Goal: Transaction & Acquisition: Purchase product/service

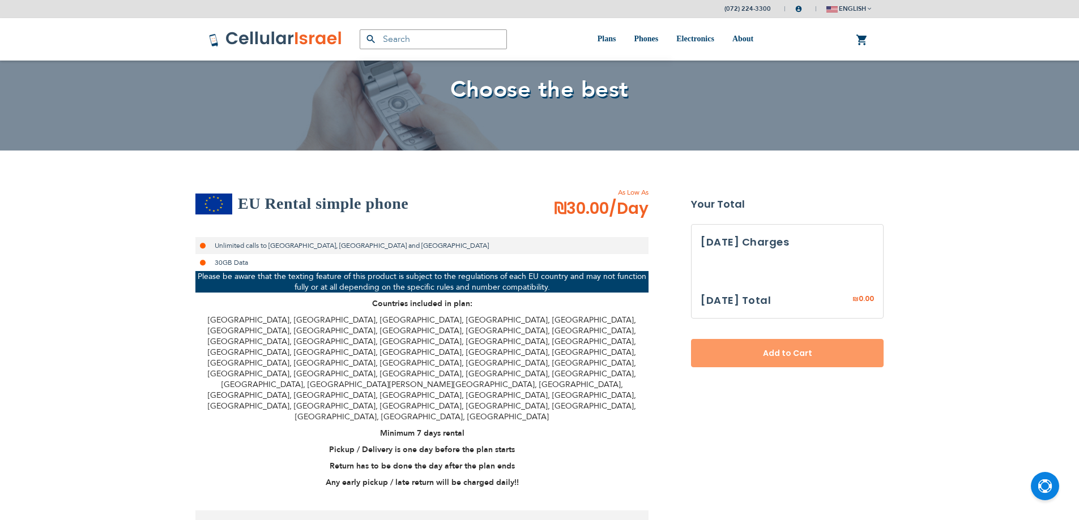
select select
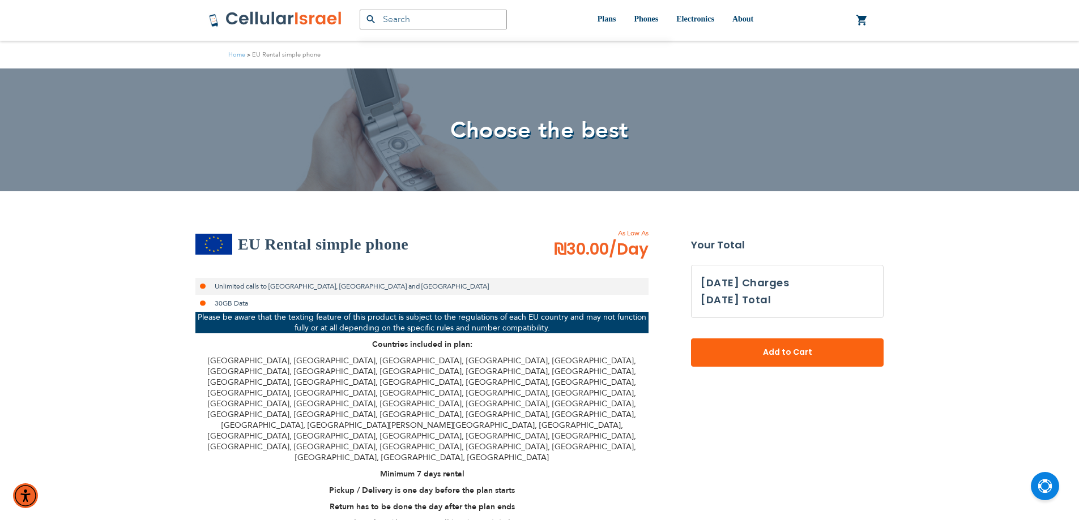
scroll to position [340, 0]
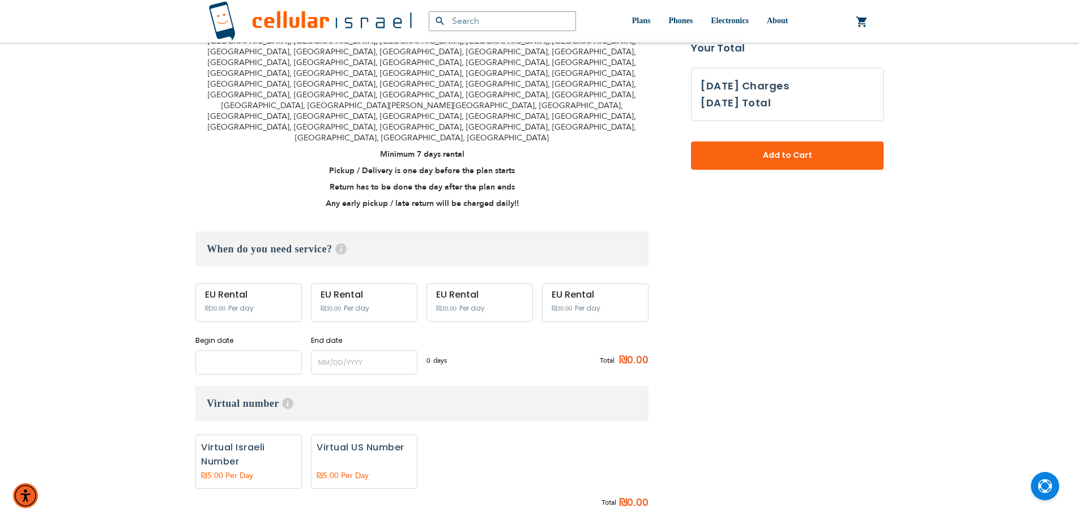
click at [243, 350] on input "name" at bounding box center [248, 362] width 106 height 24
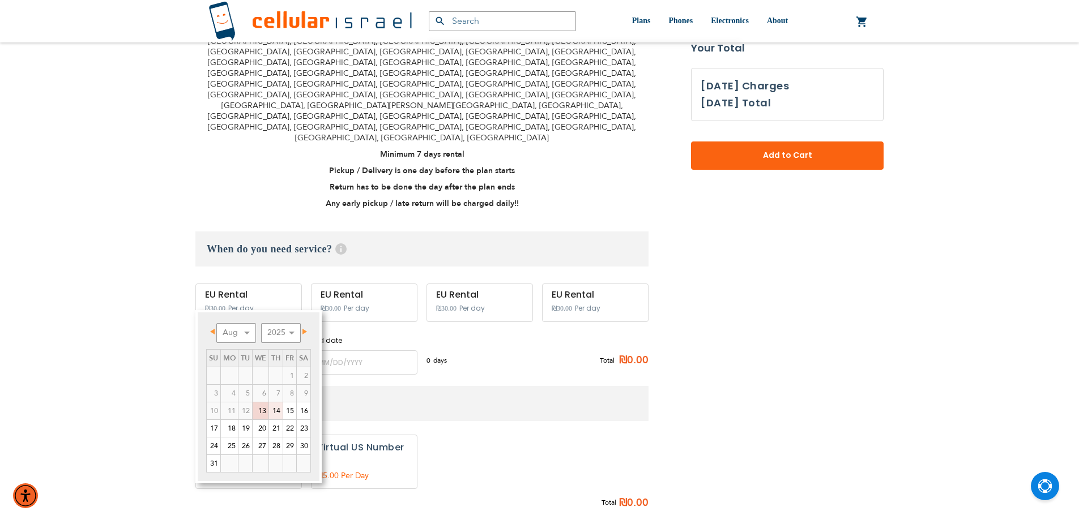
click at [274, 410] on link "14" at bounding box center [276, 411] width 14 height 17
type input "[DATE]"
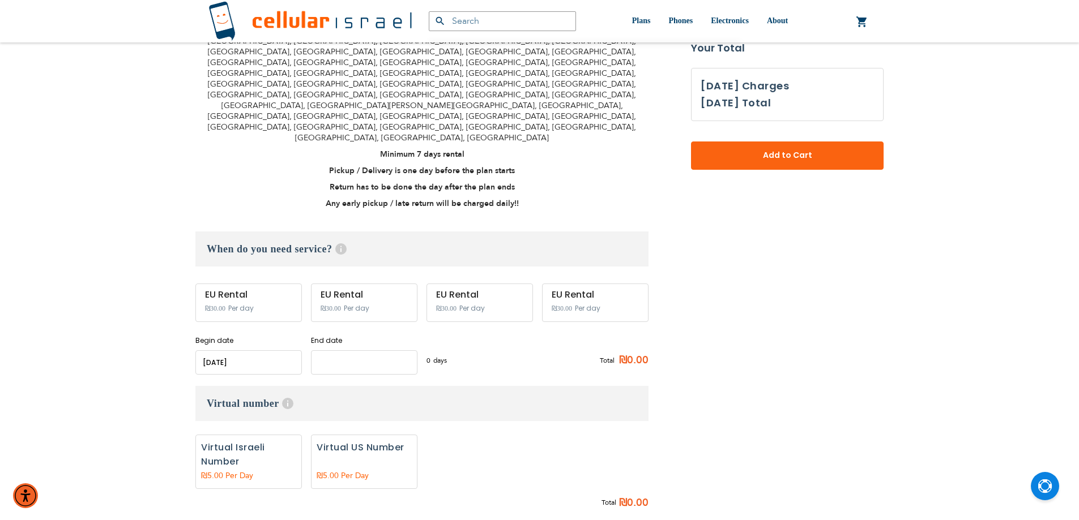
click at [358, 350] on input "name" at bounding box center [364, 362] width 106 height 24
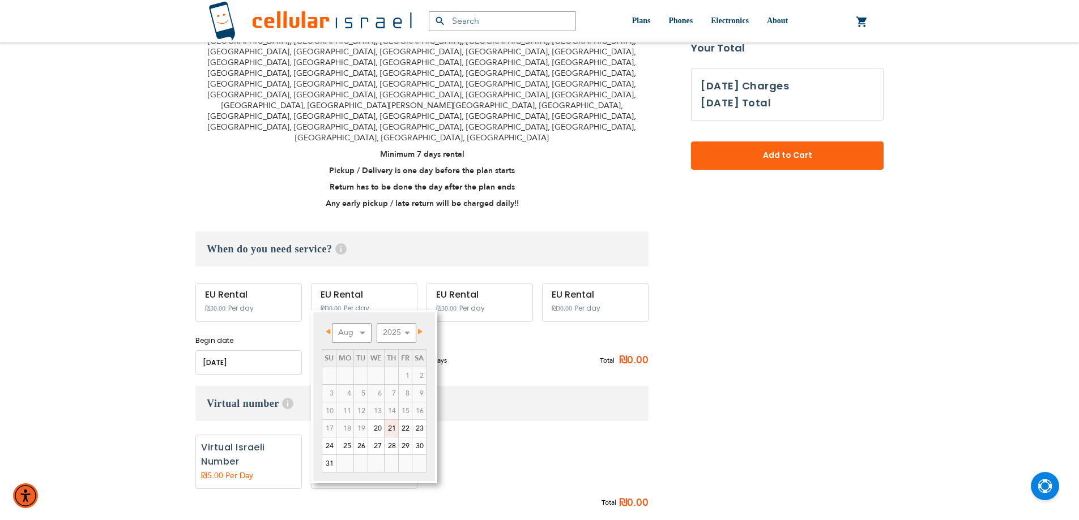
click at [390, 428] on link "21" at bounding box center [391, 428] width 14 height 17
type input "[DATE]"
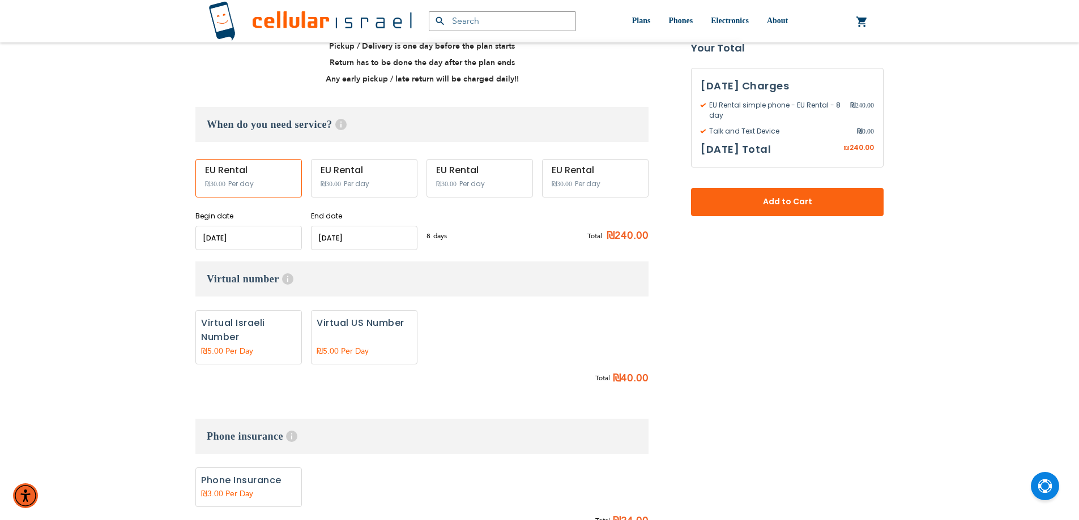
scroll to position [566, 0]
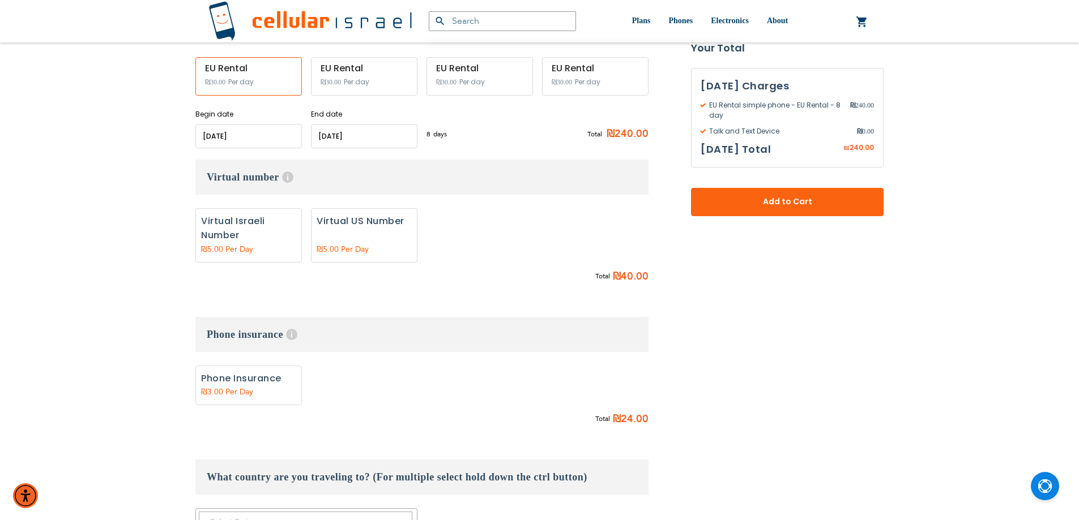
click at [347, 208] on label "Add" at bounding box center [364, 235] width 106 height 54
radio input "true"
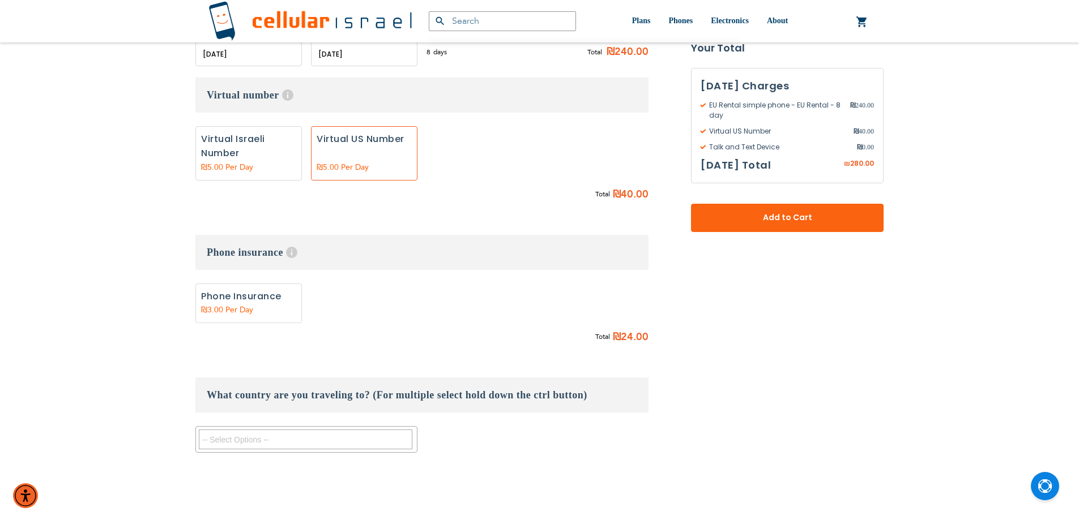
scroll to position [736, 0]
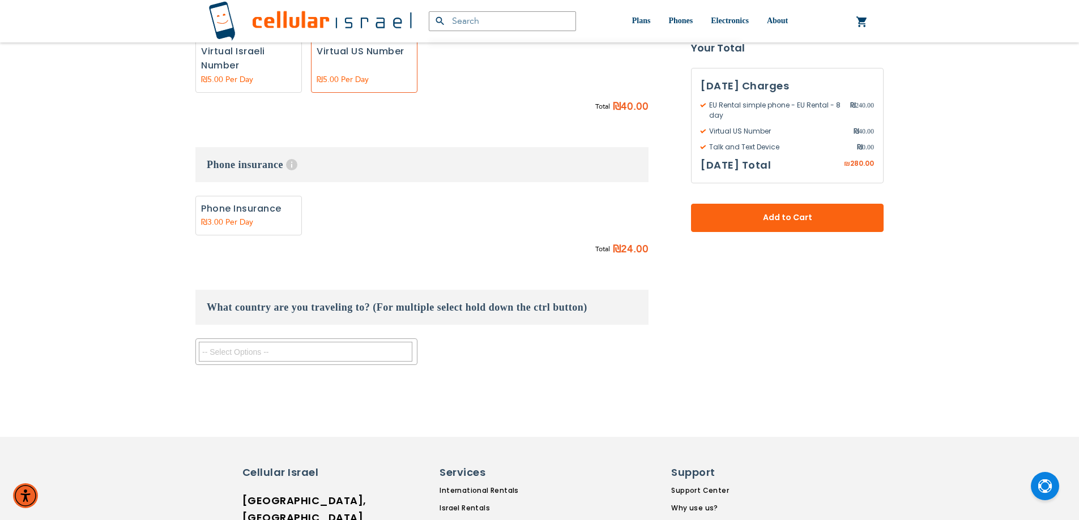
click at [290, 342] on textarea "Search" at bounding box center [305, 352] width 213 height 20
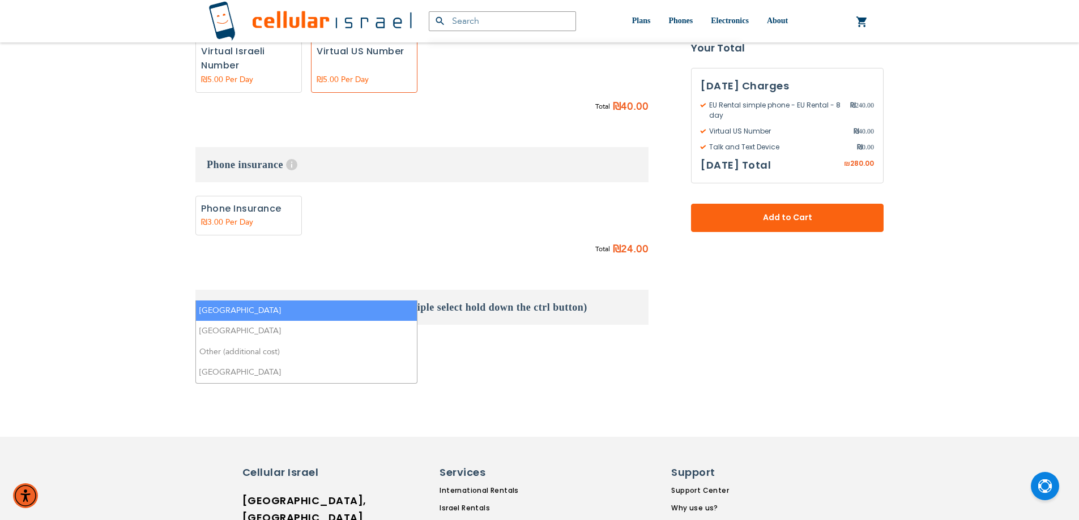
type textarea "it"
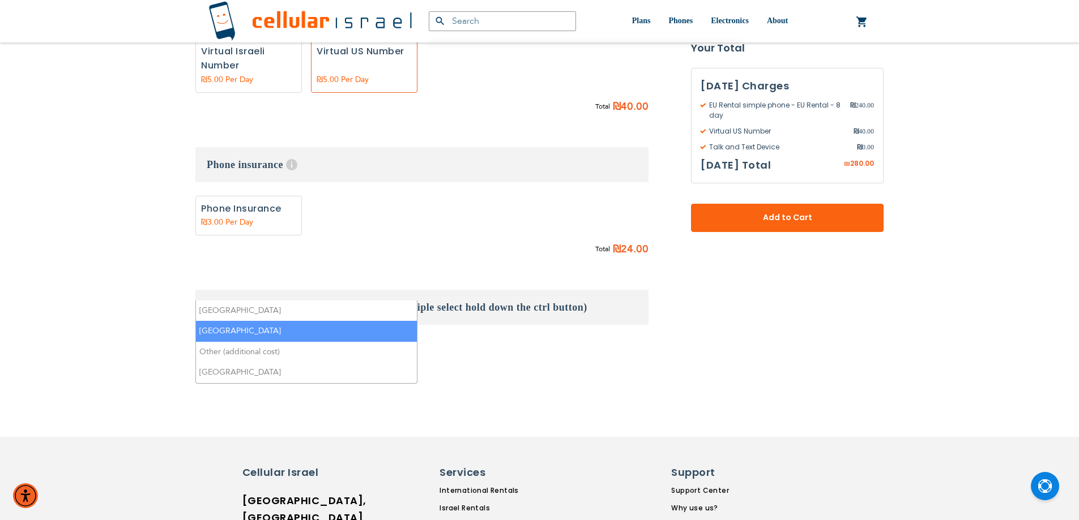
click at [277, 326] on li "[GEOGRAPHIC_DATA]" at bounding box center [306, 331] width 221 height 21
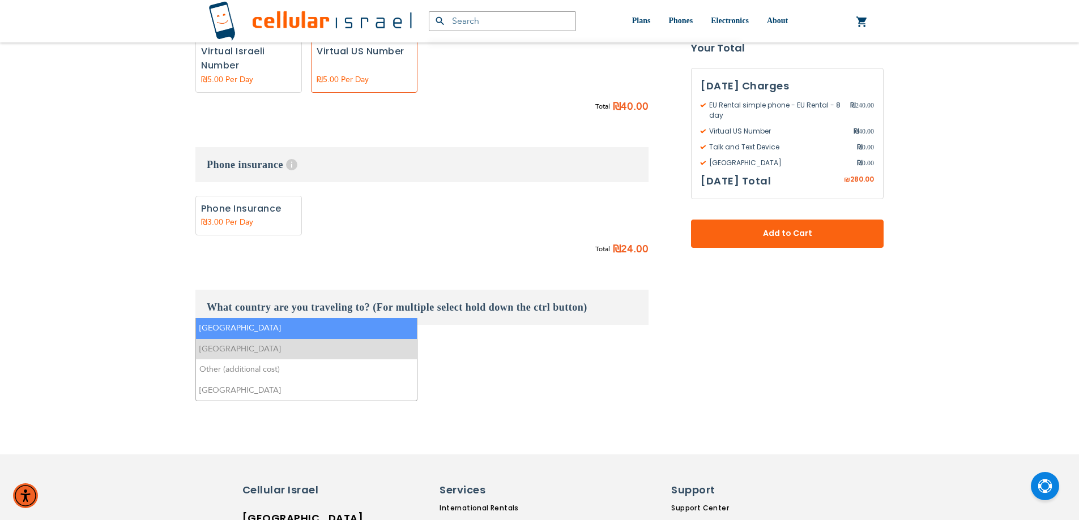
drag, startPoint x: 262, startPoint y: 292, endPoint x: 228, endPoint y: 291, distance: 34.6
click at [228, 342] on textarea "it" at bounding box center [305, 352] width 213 height 20
click at [247, 334] on li "[GEOGRAPHIC_DATA]" at bounding box center [306, 328] width 221 height 21
select select "9146"
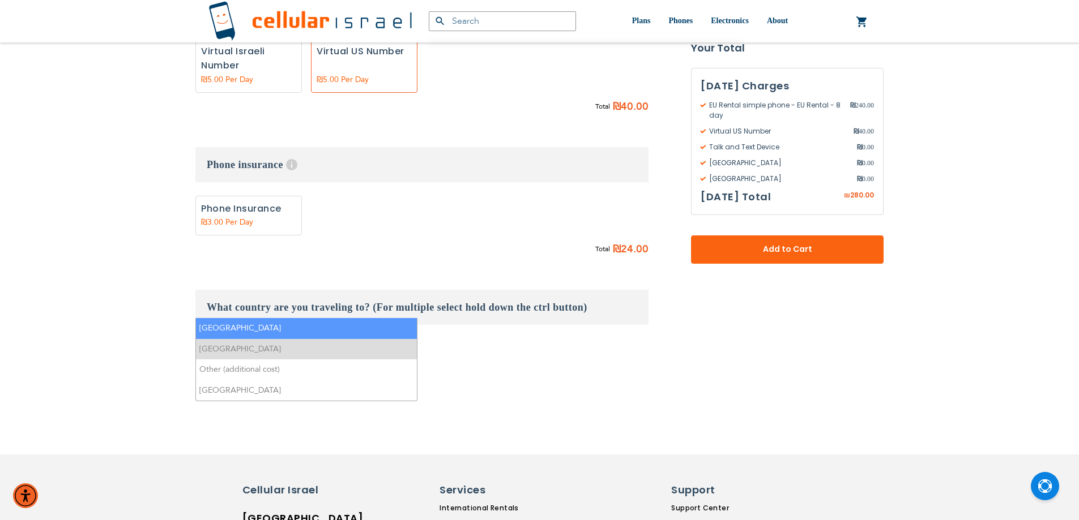
click at [302, 366] on span "×" at bounding box center [304, 371] width 5 height 11
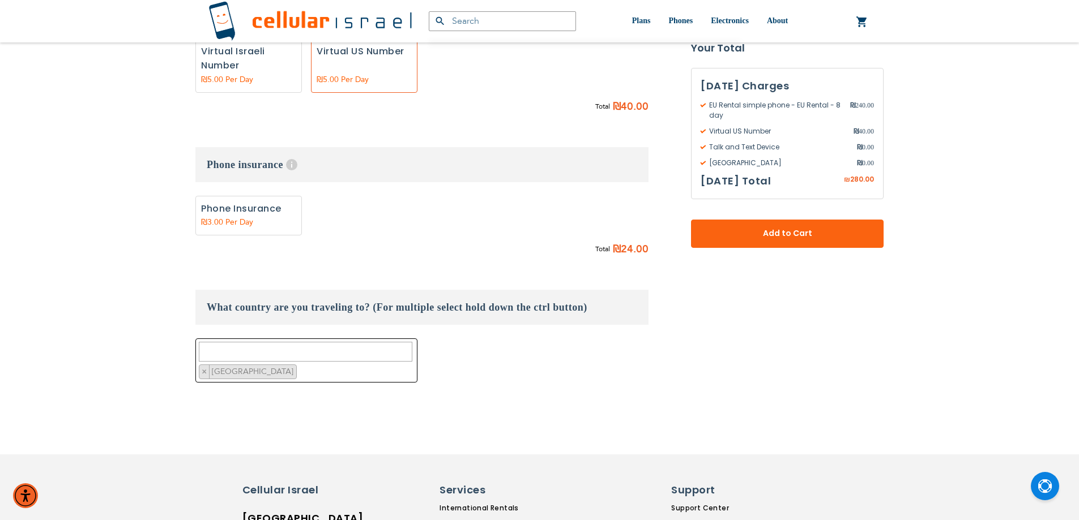
drag, startPoint x: 234, startPoint y: 289, endPoint x: 228, endPoint y: 289, distance: 6.2
click at [228, 342] on textarea "Search" at bounding box center [305, 352] width 213 height 20
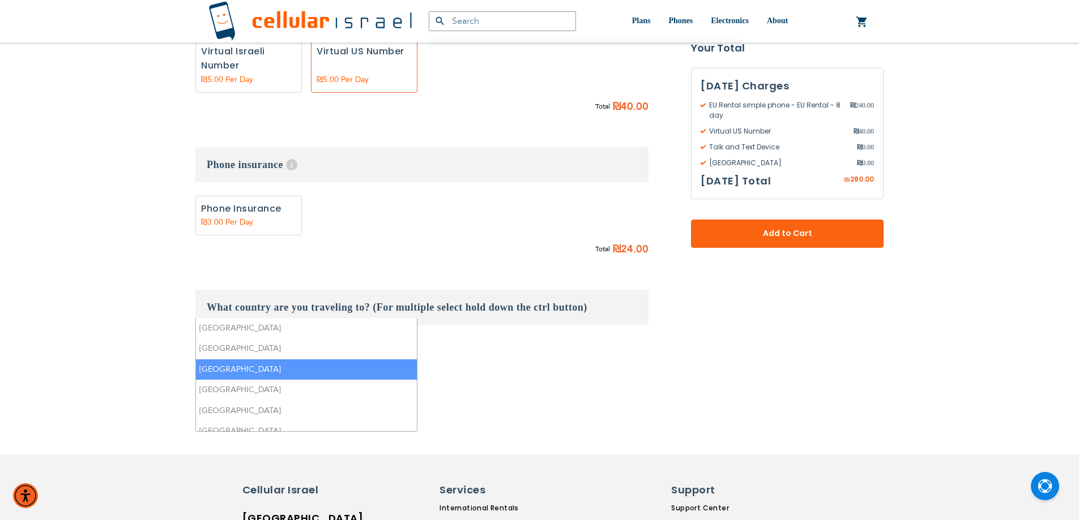
scroll to position [0, 0]
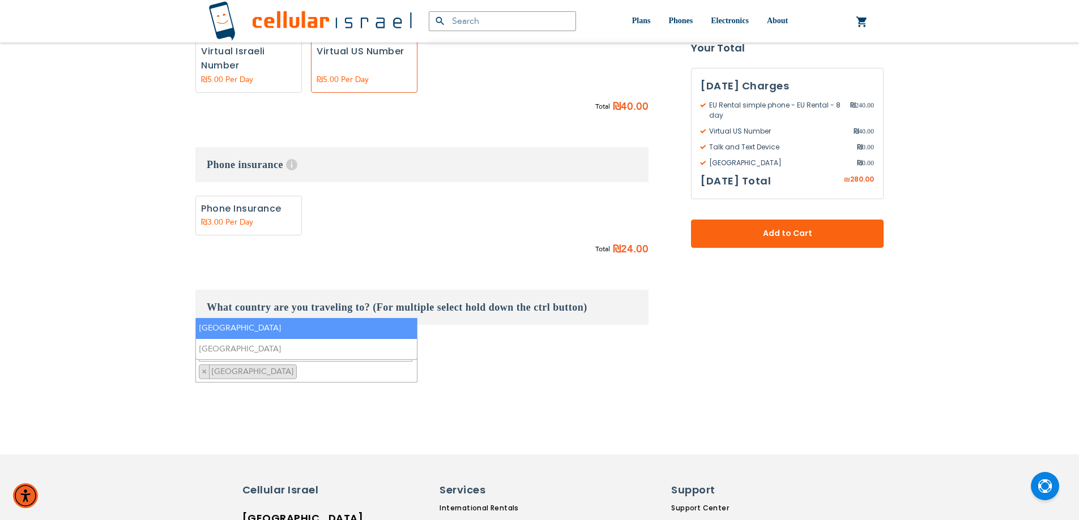
click at [225, 328] on li "[GEOGRAPHIC_DATA]" at bounding box center [306, 328] width 221 height 21
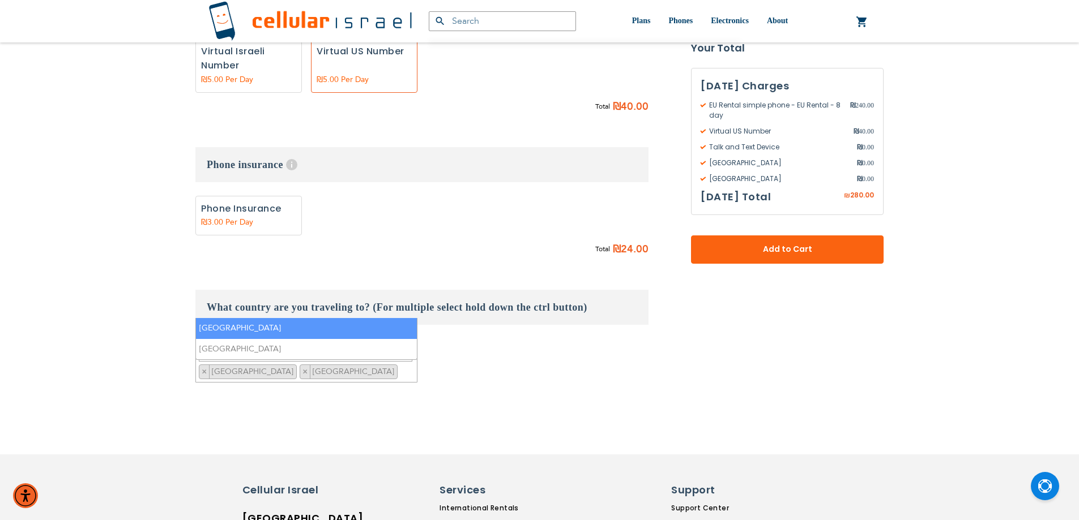
click at [233, 342] on textarea "po" at bounding box center [305, 352] width 213 height 20
type textarea "ch"
click at [229, 331] on li "Czechia" at bounding box center [306, 328] width 221 height 21
select select "9138"
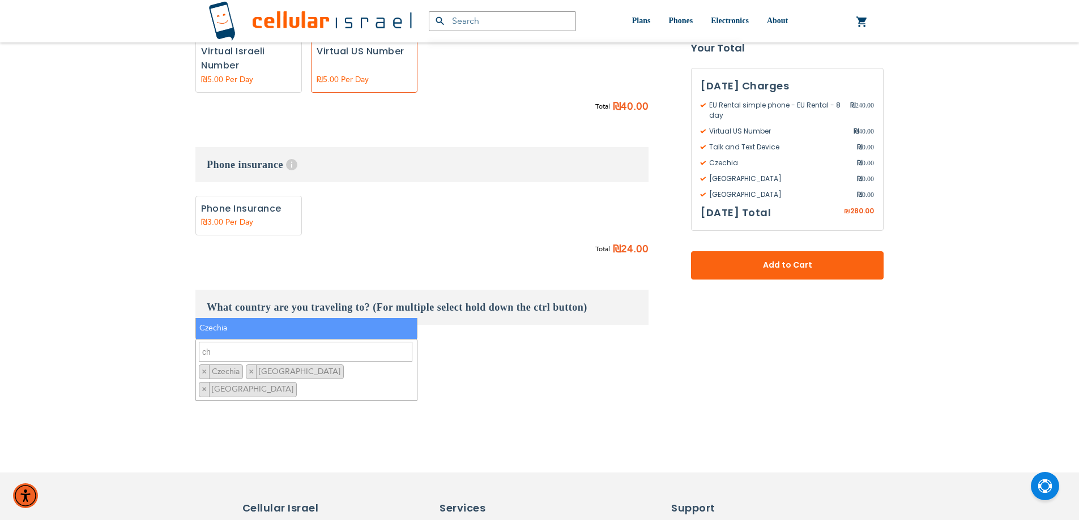
click at [230, 342] on textarea "ch" at bounding box center [305, 352] width 213 height 20
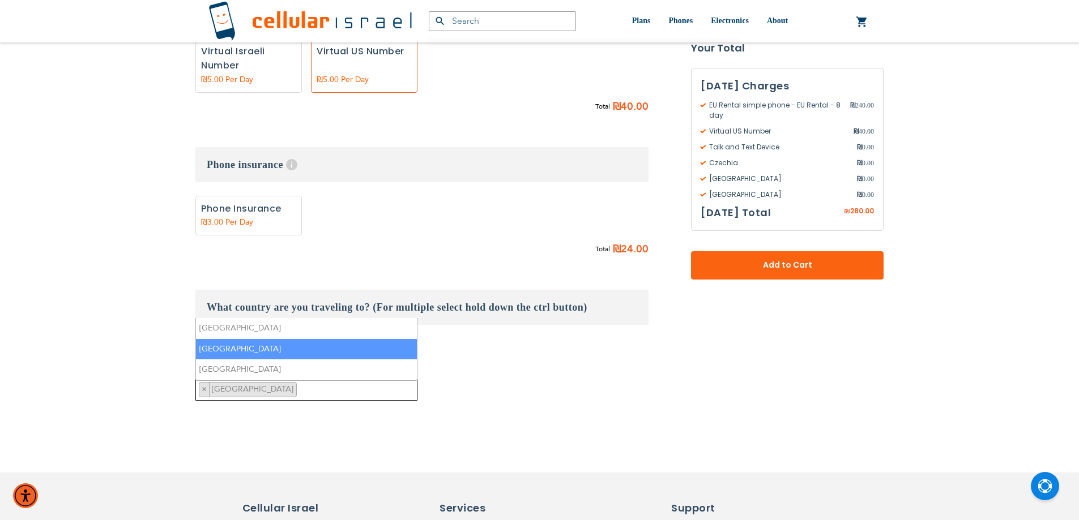
type textarea "sl"
click at [229, 352] on li "[GEOGRAPHIC_DATA]" at bounding box center [306, 349] width 221 height 21
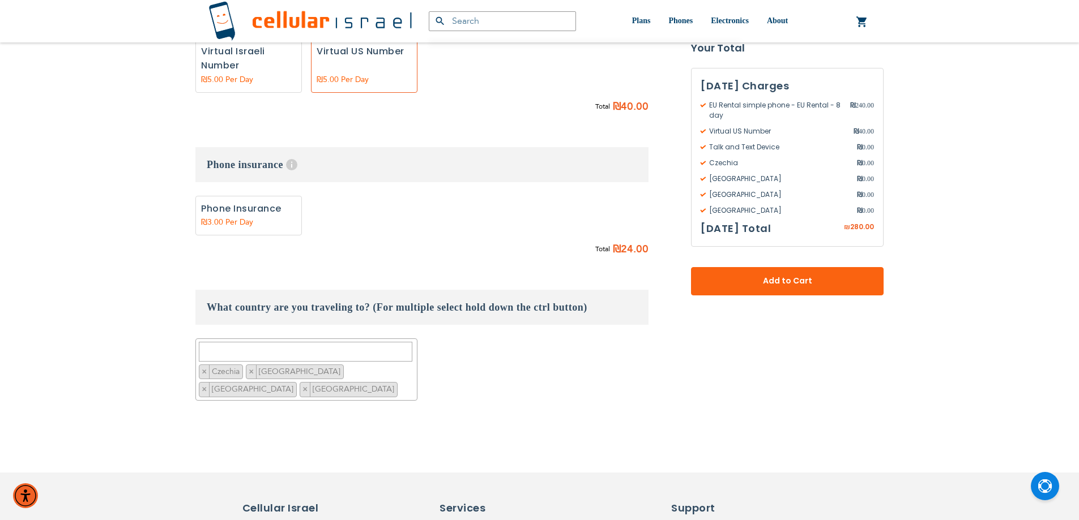
click at [735, 281] on span "Add to Cart" at bounding box center [787, 282] width 118 height 12
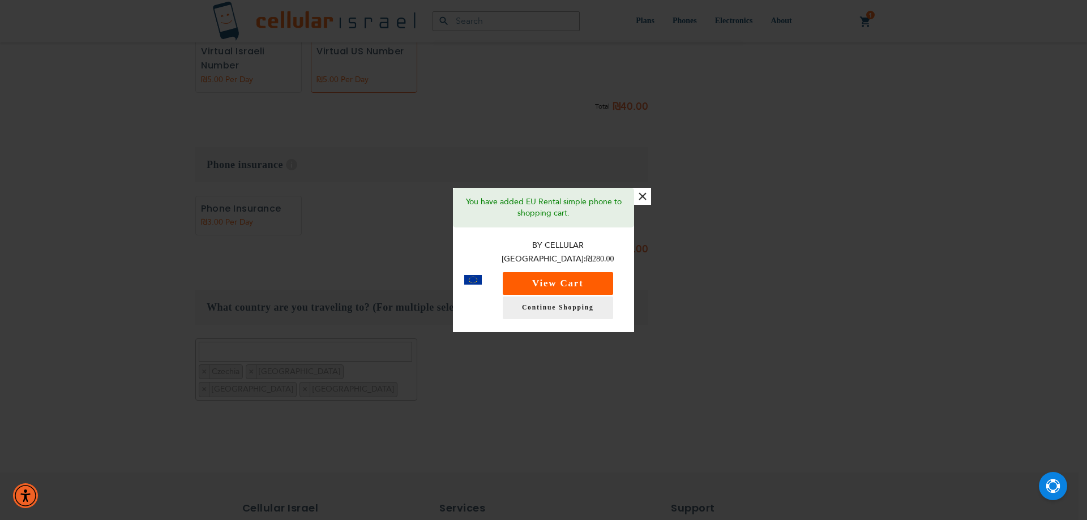
click at [581, 279] on button "View Cart" at bounding box center [558, 283] width 110 height 23
